Goal: Transaction & Acquisition: Purchase product/service

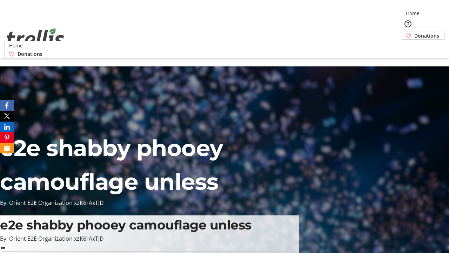
click at [414, 32] on span "Donations" at bounding box center [426, 35] width 25 height 7
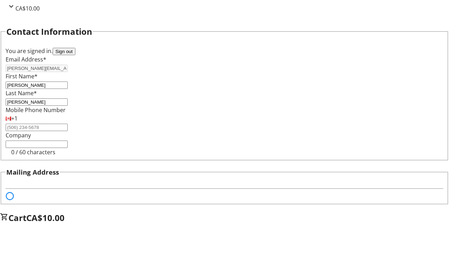
select select "BC"
select select "CA"
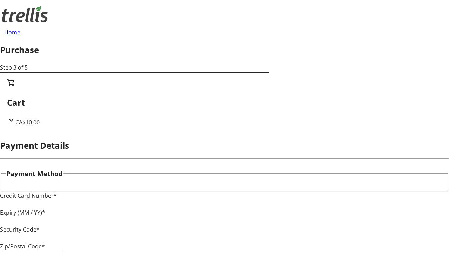
type input "V1Y 0C2"
